Goal: Download file/media

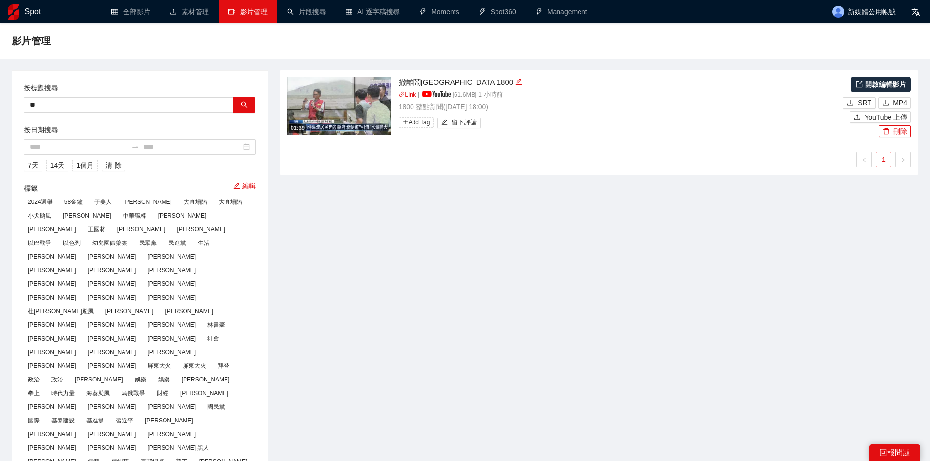
type input "*"
click at [239, 104] on button "button" at bounding box center [244, 105] width 22 height 16
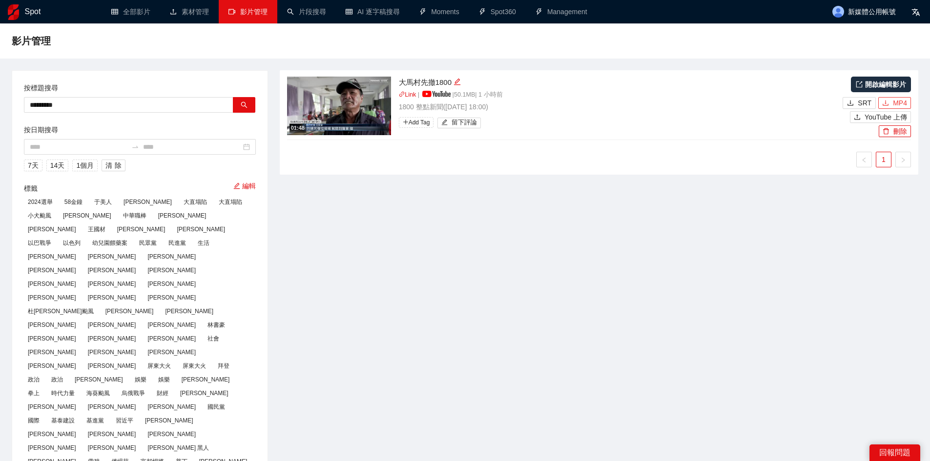
click at [893, 102] on button "MP4" at bounding box center [894, 103] width 33 height 12
drag, startPoint x: 205, startPoint y: 107, endPoint x: 0, endPoint y: 94, distance: 205.0
paste input "text"
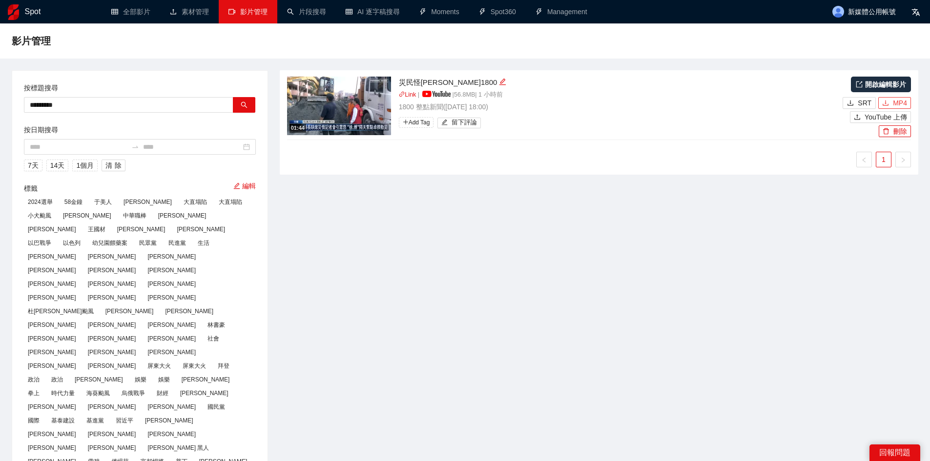
click at [892, 104] on button "MP4" at bounding box center [894, 103] width 33 height 12
drag, startPoint x: 118, startPoint y: 99, endPoint x: 0, endPoint y: 105, distance: 117.8
paste input "text"
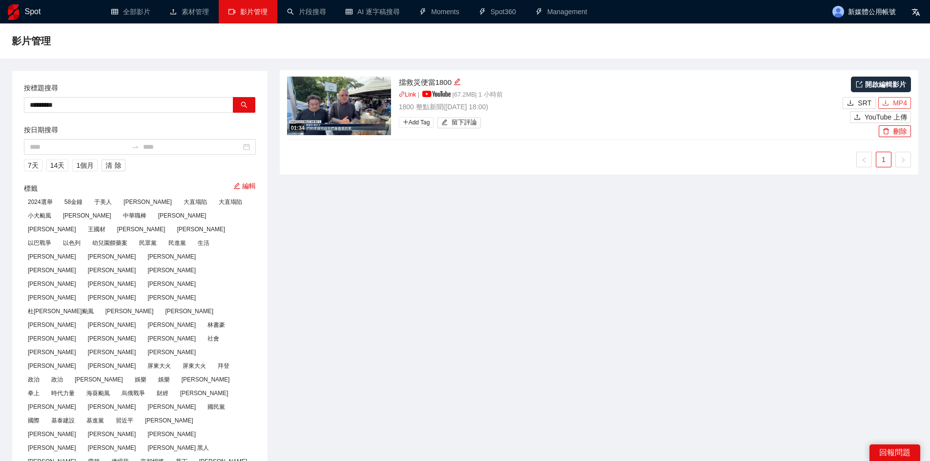
click at [904, 101] on span "MP4" at bounding box center [900, 103] width 14 height 11
drag, startPoint x: 108, startPoint y: 111, endPoint x: 13, endPoint y: 103, distance: 95.5
click at [13, 103] on div "按標題搜尋 ********* 按日期搜尋 7 天 14 天 1個月 清除 標籤 編輯 2024選舉 58金鐘 于美人 [PERSON_NAME] 大直塌陷 …" at bounding box center [139, 357] width 255 height 573
paste input "text"
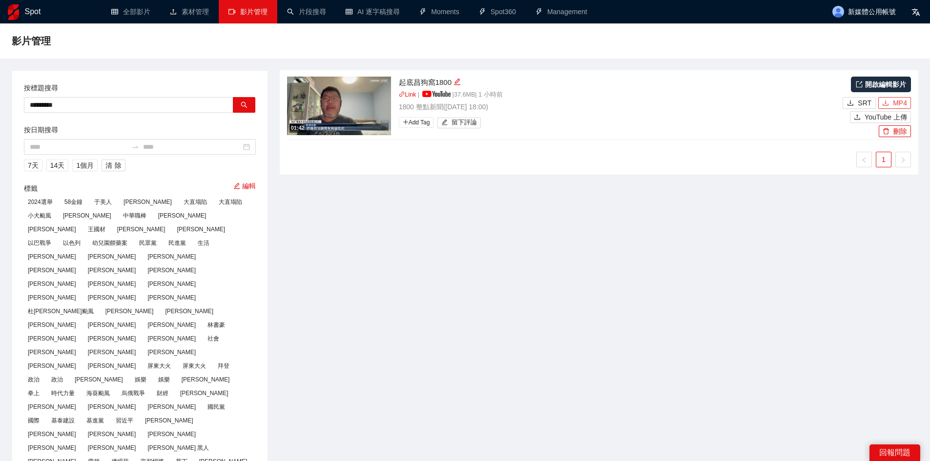
click at [900, 102] on span "MP4" at bounding box center [900, 103] width 14 height 11
drag, startPoint x: 171, startPoint y: 105, endPoint x: 0, endPoint y: 109, distance: 171.4
paste input "text"
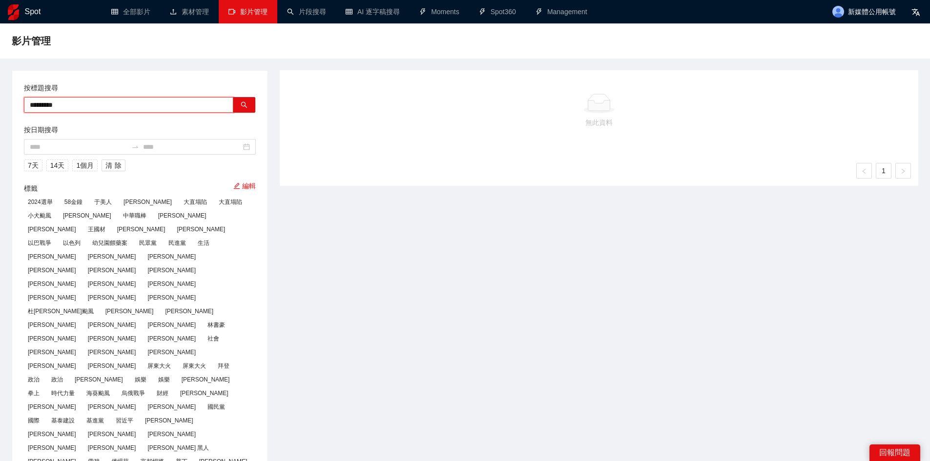
drag, startPoint x: 98, startPoint y: 107, endPoint x: 1, endPoint y: 107, distance: 96.7
paste input "text"
type input "*********"
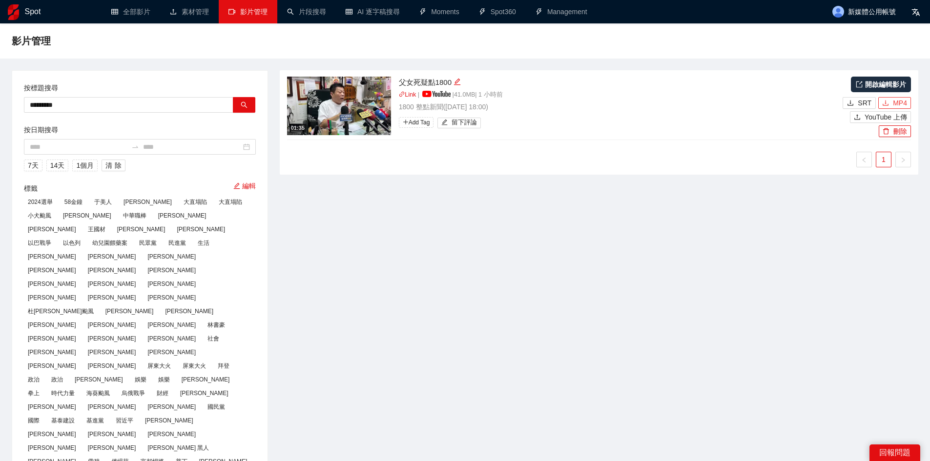
click at [900, 104] on span "MP4" at bounding box center [900, 103] width 14 height 11
